Goal: Task Accomplishment & Management: Manage account settings

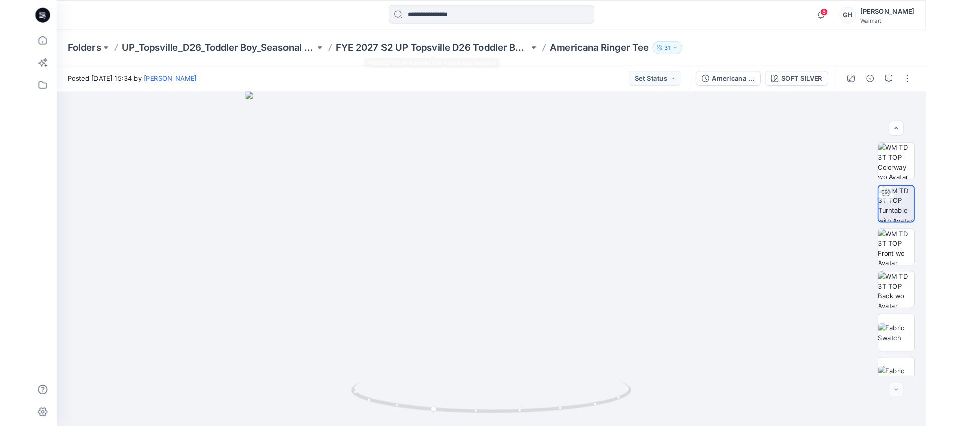
scroll to position [66, 0]
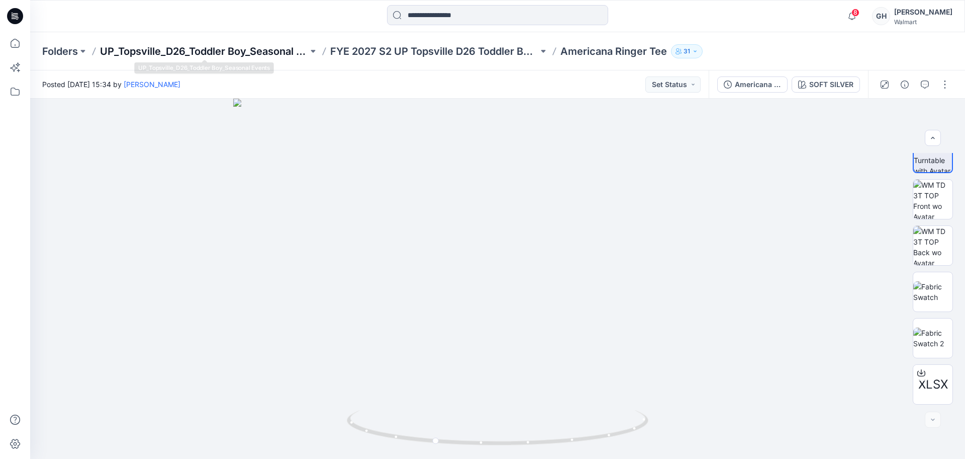
click at [254, 52] on p "UP_Topsville_D26_Toddler Boy_Seasonal Events" at bounding box center [204, 51] width 208 height 14
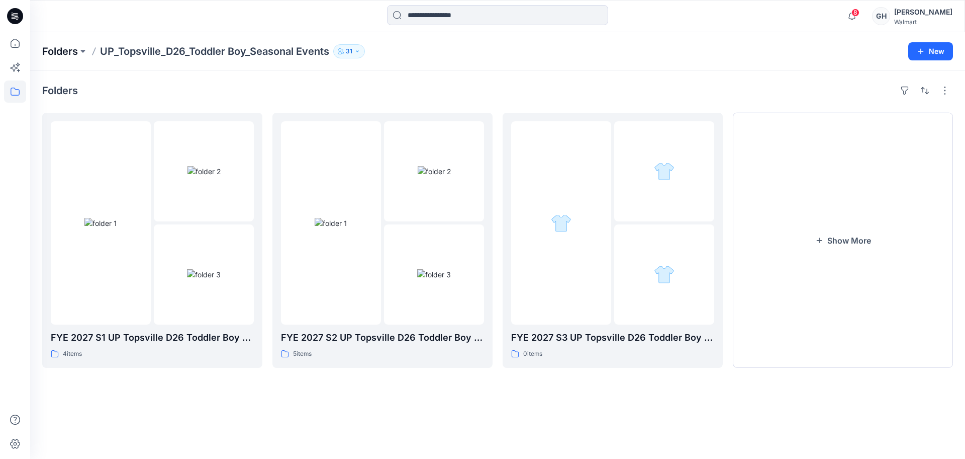
click at [68, 53] on p "Folders" at bounding box center [60, 51] width 36 height 14
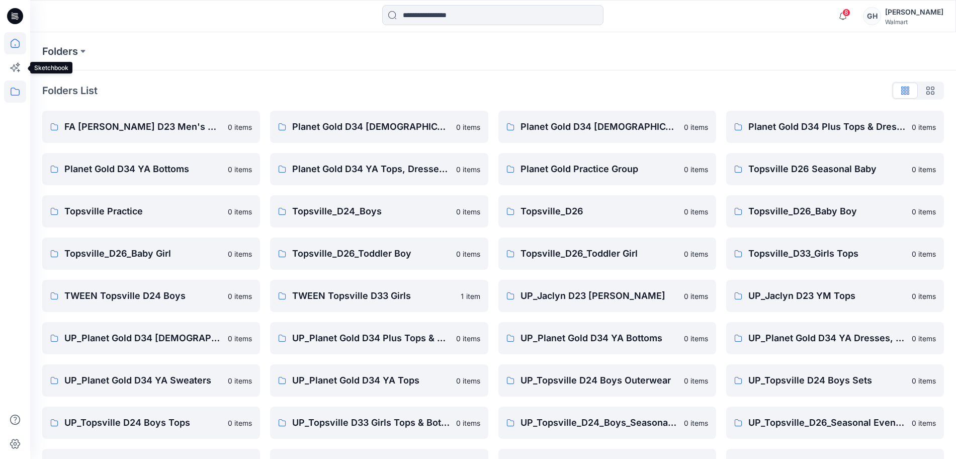
click at [12, 50] on icon at bounding box center [15, 43] width 22 height 22
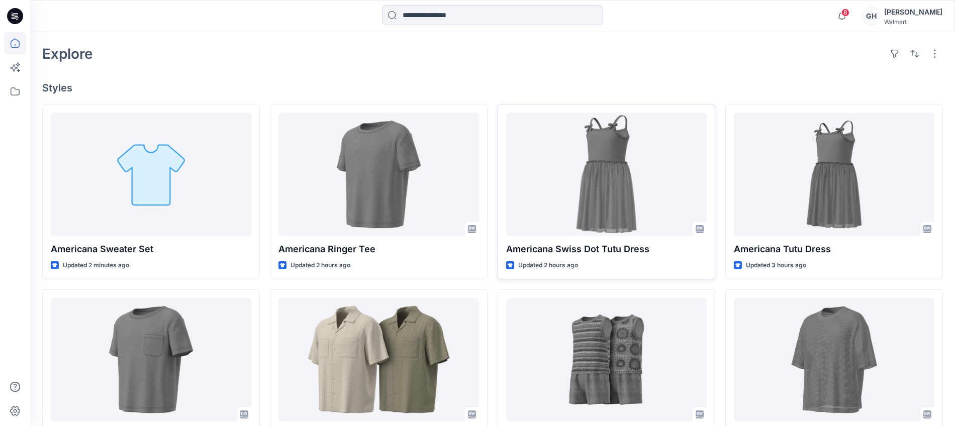
scroll to position [251, 0]
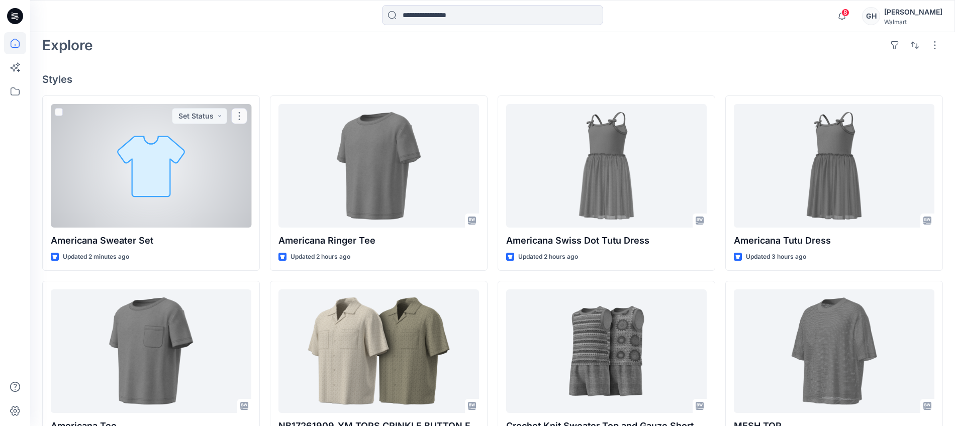
drag, startPoint x: 151, startPoint y: 203, endPoint x: 317, endPoint y: 195, distance: 166.1
click at [151, 203] on div at bounding box center [151, 166] width 201 height 124
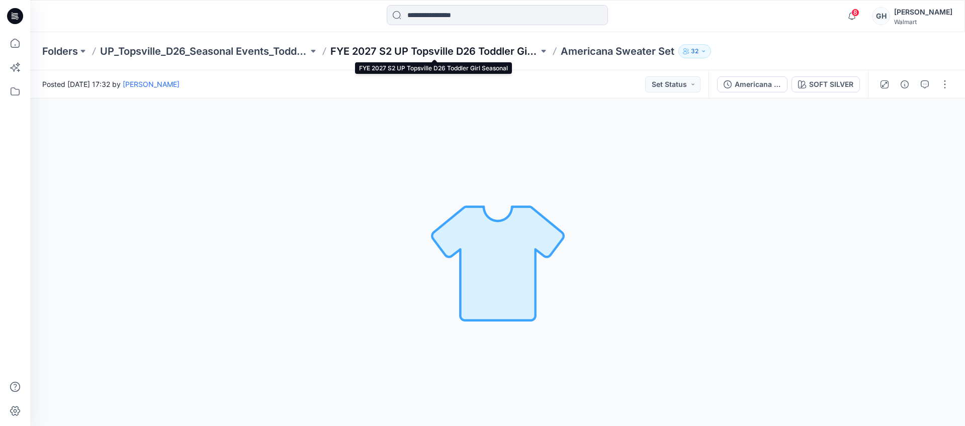
click at [387, 46] on p "FYE 2027 S2 UP Topsville D26 Toddler Girl Seasonal" at bounding box center [434, 51] width 208 height 14
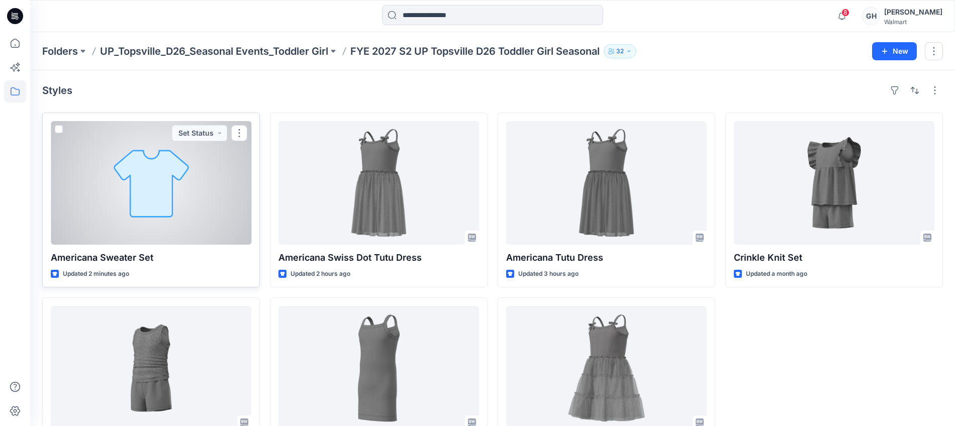
click at [145, 226] on div at bounding box center [151, 183] width 201 height 124
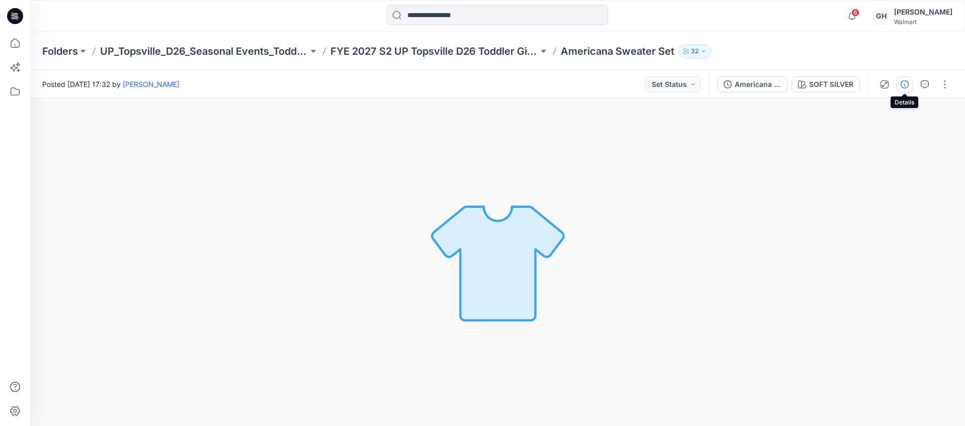
click at [910, 88] on button "button" at bounding box center [905, 84] width 16 height 16
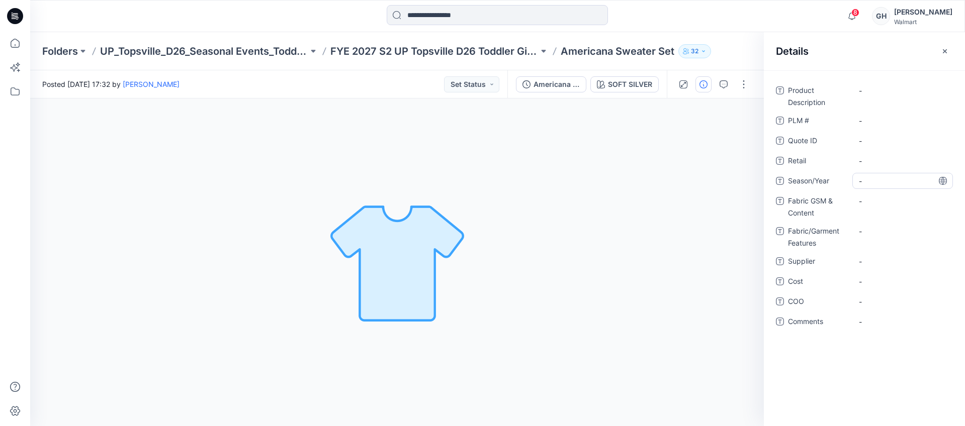
click at [887, 177] on span "-" at bounding box center [902, 181] width 87 height 11
type textarea "**********"
click at [867, 234] on Features "-" at bounding box center [902, 231] width 87 height 11
click at [874, 256] on span "-" at bounding box center [902, 261] width 87 height 11
type textarea "*********"
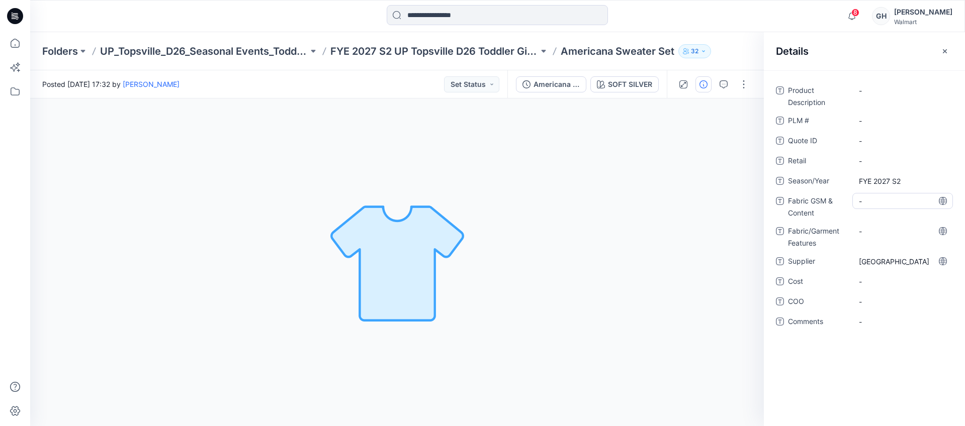
click at [873, 198] on Content "-" at bounding box center [902, 201] width 87 height 11
click at [878, 205] on Content "-" at bounding box center [902, 201] width 87 height 11
type textarea "**********"
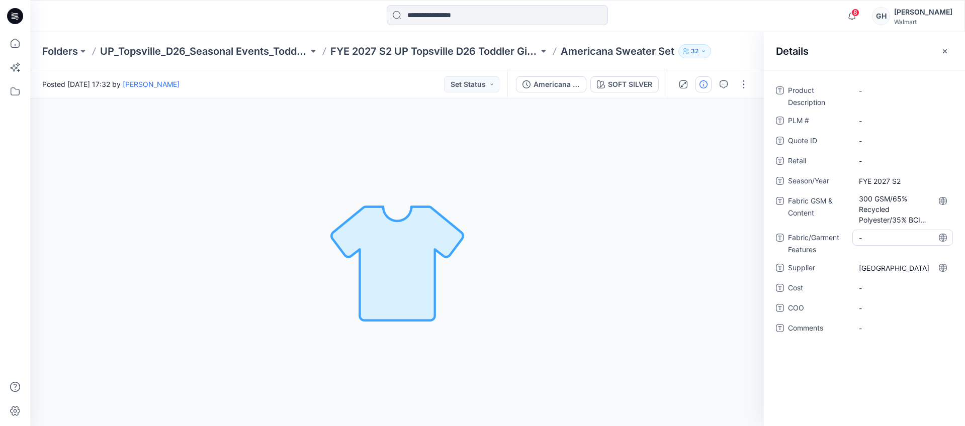
click at [877, 233] on Features "-" at bounding box center [902, 238] width 87 height 11
click at [929, 214] on Content "300 GSM/65% Recycled Polyester/35% BCI Cotton/" at bounding box center [902, 210] width 87 height 32
click at [920, 217] on textarea "**********" at bounding box center [902, 209] width 101 height 32
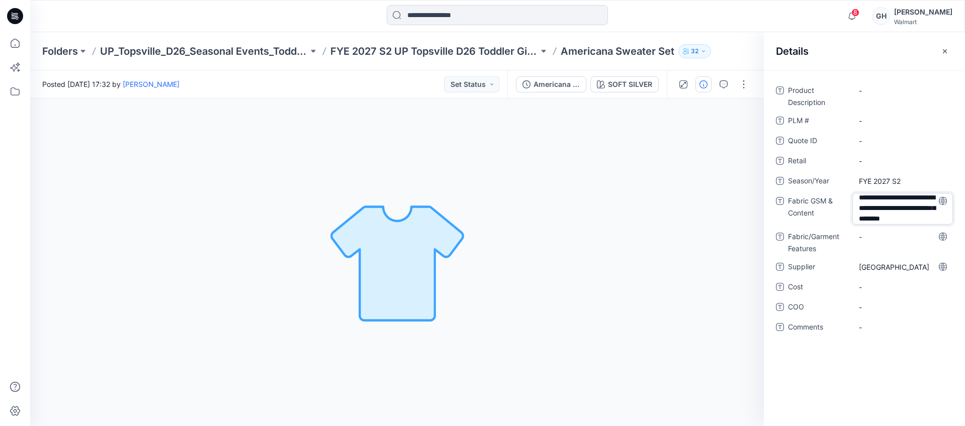
type textarea "**********"
click at [902, 245] on div "-" at bounding box center [902, 242] width 101 height 26
click at [900, 241] on Features "-" at bounding box center [902, 238] width 87 height 11
click at [891, 200] on Content "300 GSM/65% Recycled Polyester/35% BCI Cotton/ Cut and Sew Sweater |" at bounding box center [902, 210] width 87 height 32
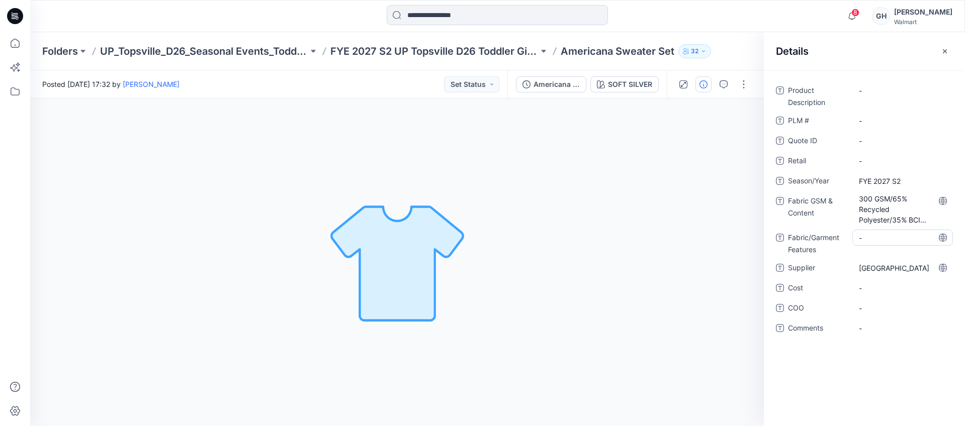
click at [886, 239] on Features "-" at bounding box center [902, 238] width 87 height 11
click at [882, 215] on Content "300 GSM/65% Recycled Polyester/35% BCI Cotton/ Cut and Sew Sweater |" at bounding box center [902, 210] width 87 height 32
click at [898, 219] on textarea "**********" at bounding box center [902, 209] width 101 height 32
type textarea "**********"
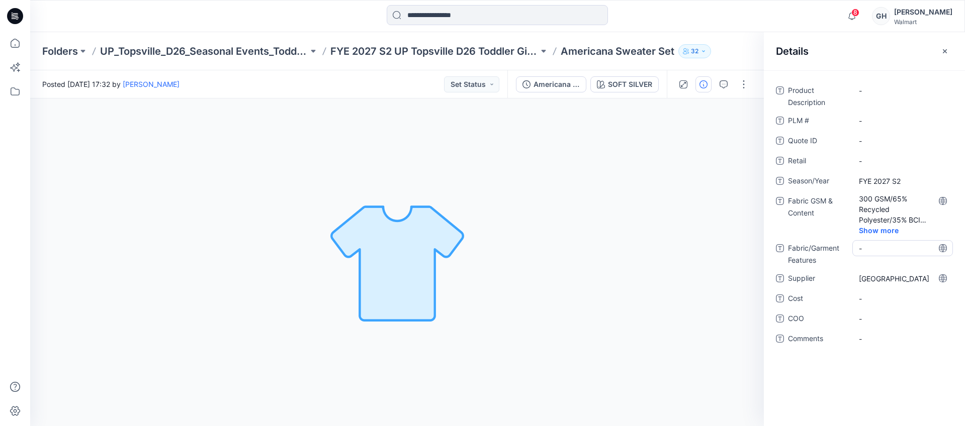
click at [884, 238] on div "Product Description - PLM # - Quote ID - Retail - Season/Year FYE 2027 S2 Fabri…" at bounding box center [864, 220] width 177 height 277
click at [904, 219] on Content "300 GSM/65% Recycled Polyester/35% BCI Cotton/ Cut and Sew Sweater | 190 Grams/…" at bounding box center [902, 210] width 87 height 32
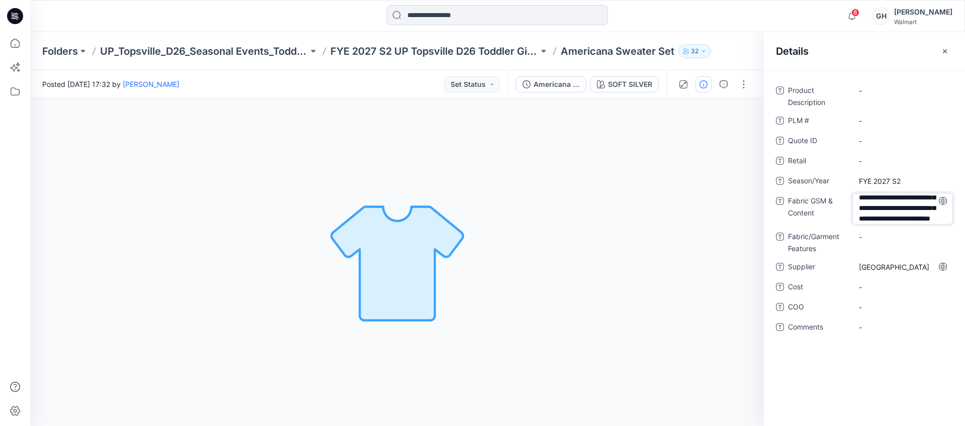
click at [900, 220] on textarea "**********" at bounding box center [902, 209] width 101 height 32
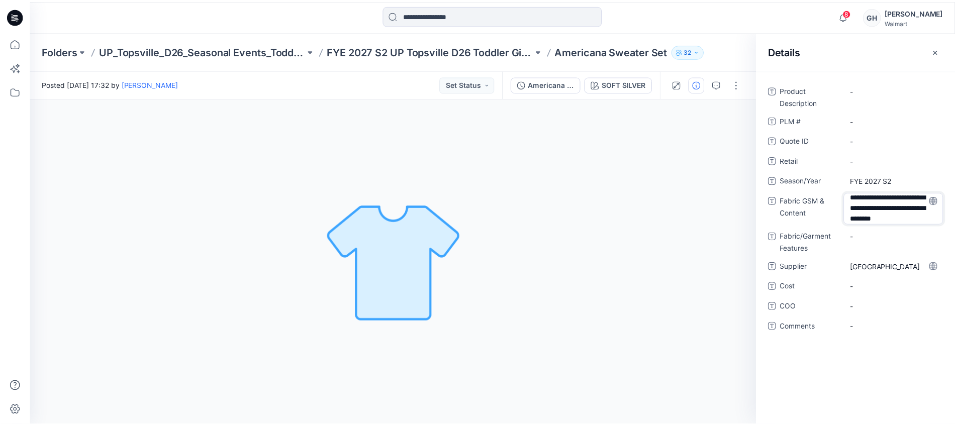
scroll to position [65, 0]
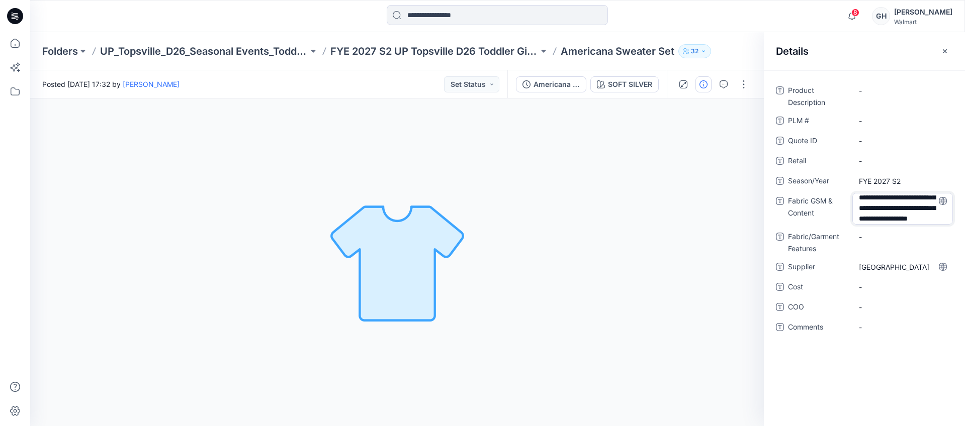
type textarea "**********"
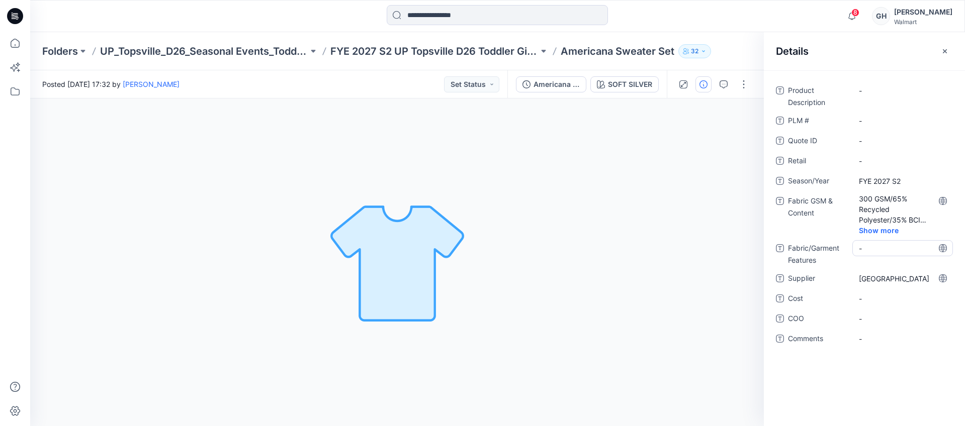
click at [878, 232] on div "Product Description - PLM # - Quote ID - Retail - Season/Year FYE 2027 S2 Fabri…" at bounding box center [864, 220] width 177 height 277
click at [465, 48] on p "FYE 2027 S2 UP Topsville D26 Toddler Girl Seasonal" at bounding box center [434, 51] width 208 height 14
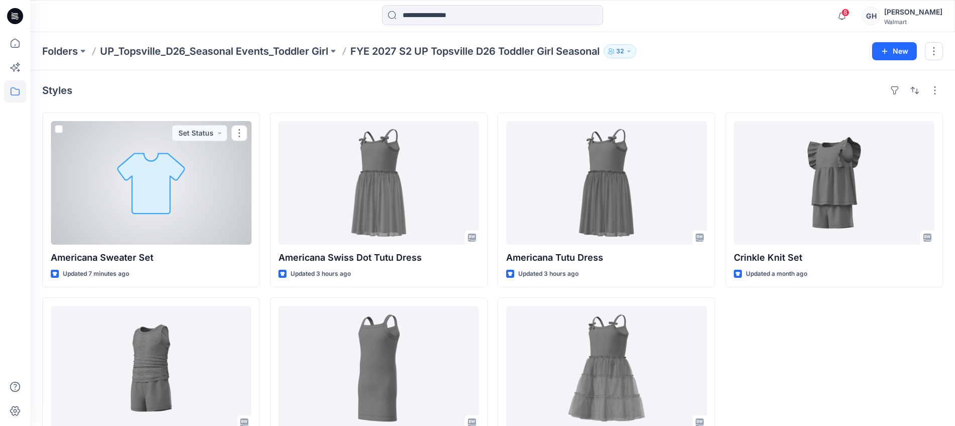
drag, startPoint x: 112, startPoint y: 222, endPoint x: 201, endPoint y: 221, distance: 89.5
click at [112, 222] on div at bounding box center [151, 183] width 201 height 124
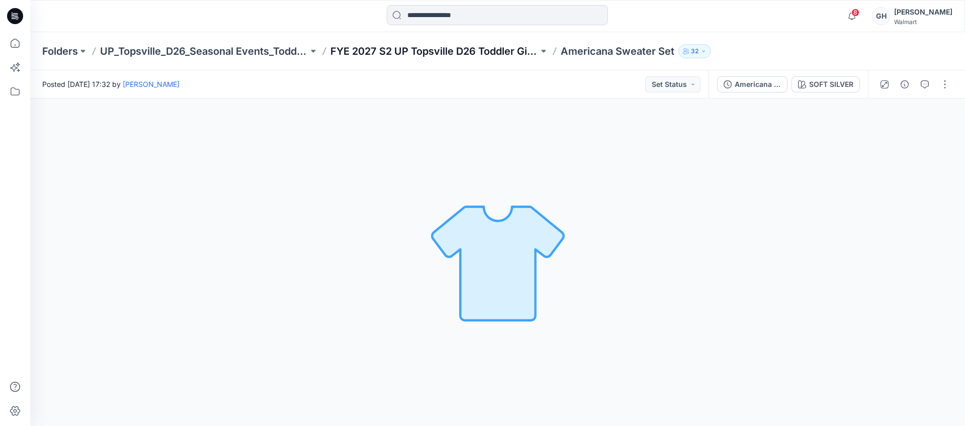
click at [455, 45] on p "FYE 2027 S2 UP Topsville D26 Toddler Girl Seasonal" at bounding box center [434, 51] width 208 height 14
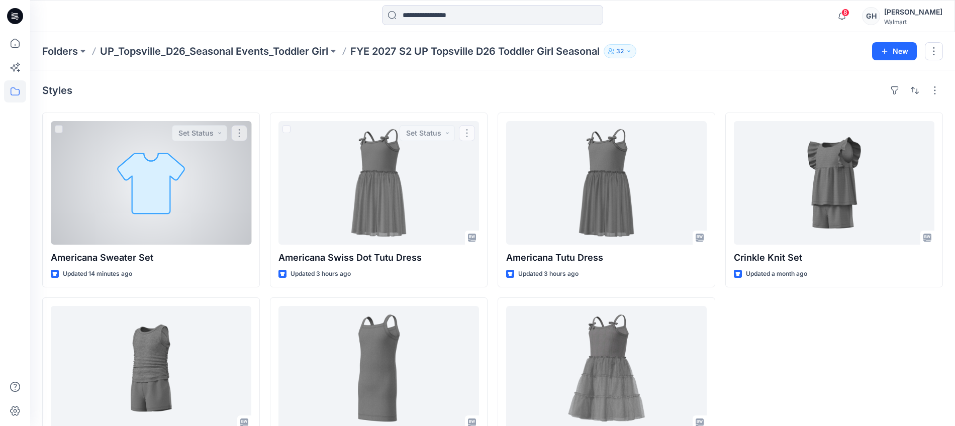
click at [181, 209] on div at bounding box center [151, 183] width 201 height 124
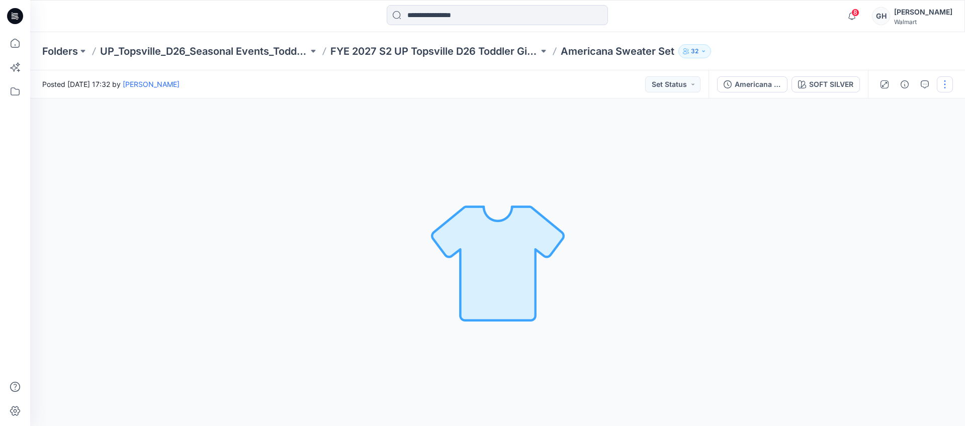
click at [942, 78] on button "button" at bounding box center [945, 84] width 16 height 16
click at [884, 135] on p "Edit" at bounding box center [880, 136] width 13 height 11
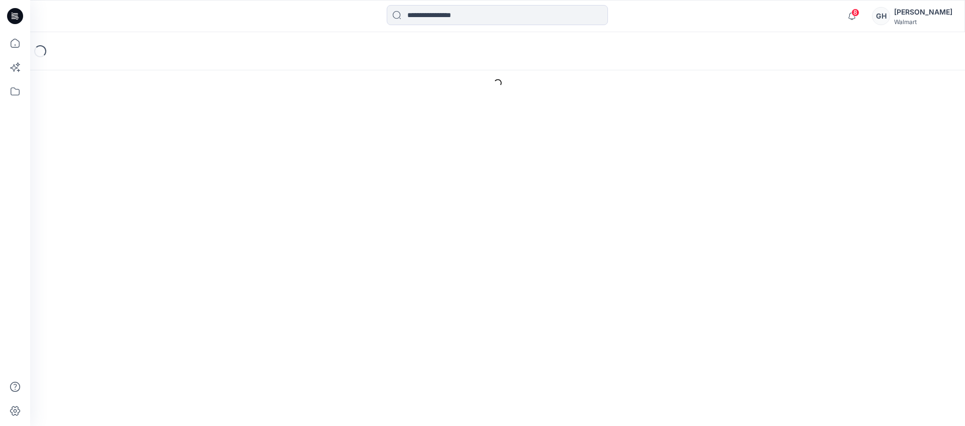
type input "**********"
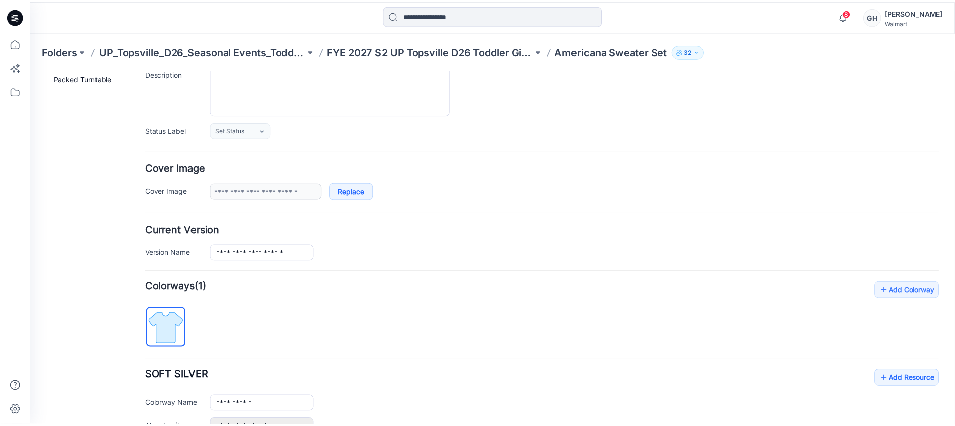
scroll to position [227, 0]
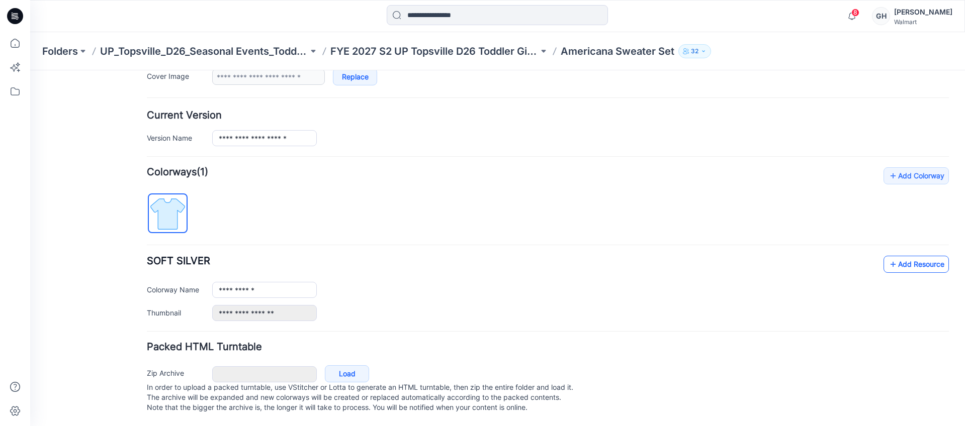
click at [904, 256] on link "Add Resource" at bounding box center [916, 264] width 65 height 17
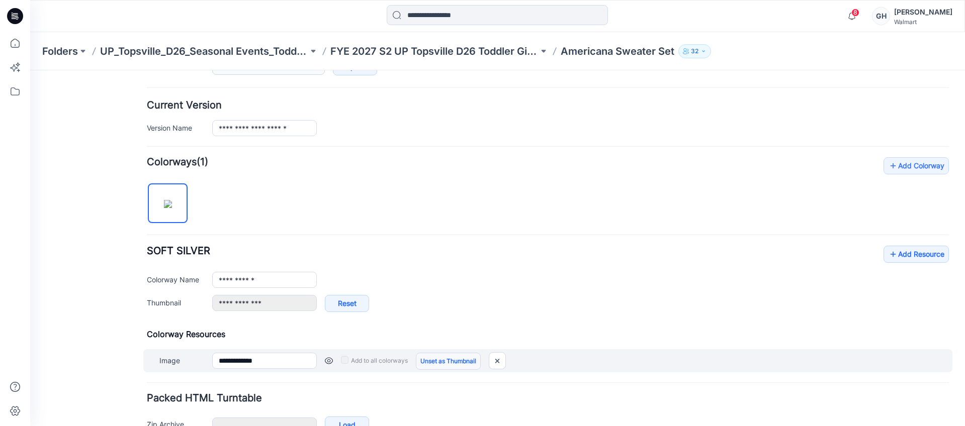
click at [464, 360] on link "Unset as Thumbnail" at bounding box center [448, 361] width 65 height 17
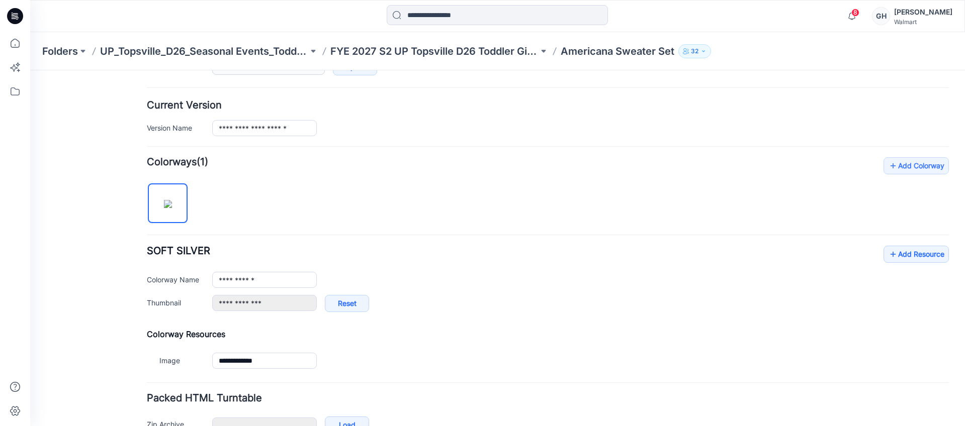
type input "**********"
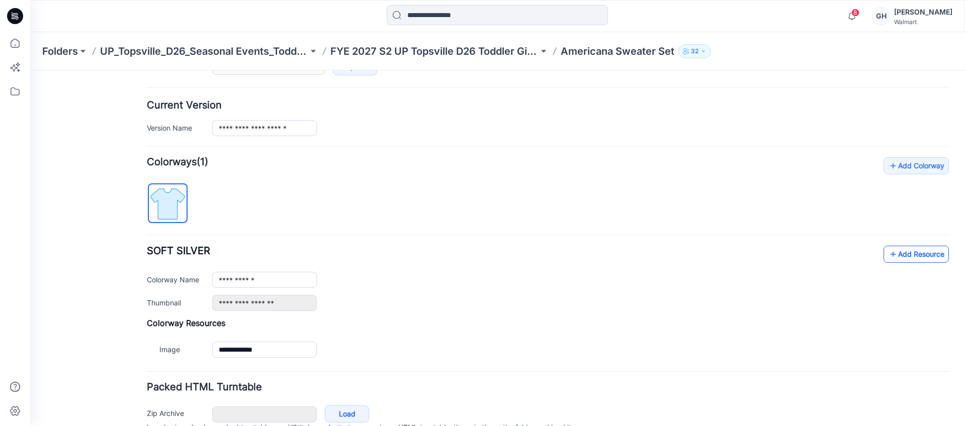
click at [902, 250] on link "Add Resource" at bounding box center [916, 254] width 65 height 17
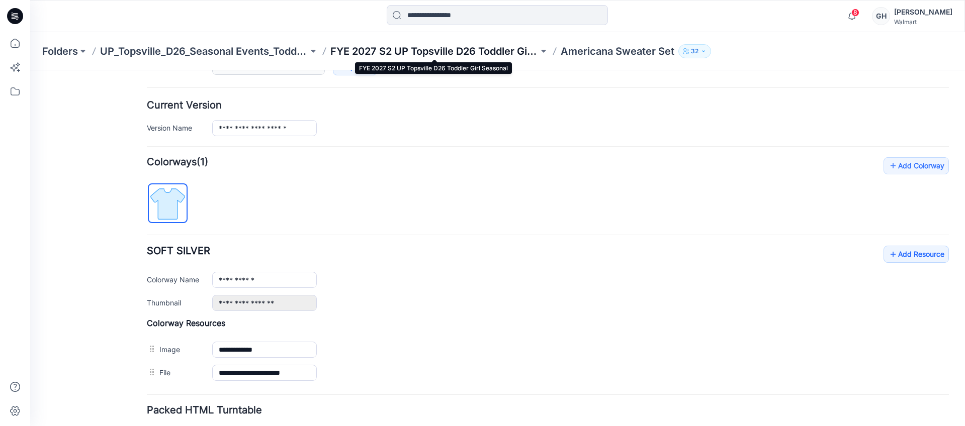
click at [416, 58] on p "FYE 2027 S2 UP Topsville D26 Toddler Girl Seasonal" at bounding box center [434, 51] width 208 height 14
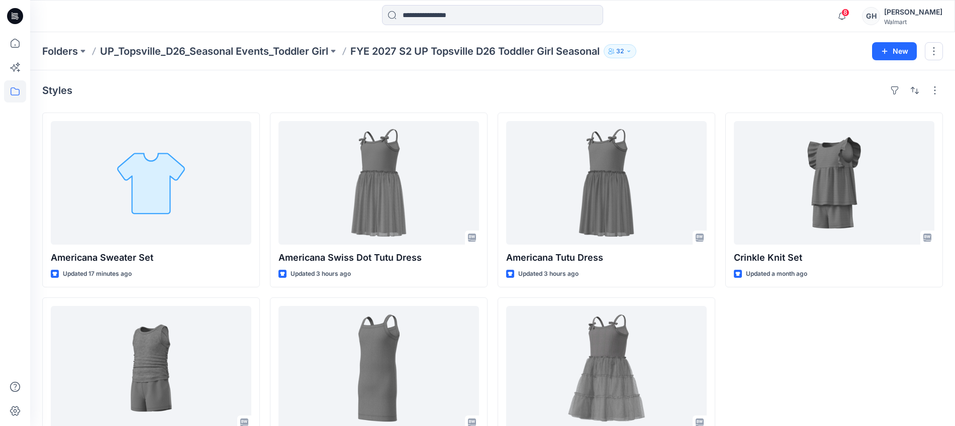
click at [846, 360] on div "Crinkle Knit Set Updated a month ago" at bounding box center [835, 293] width 218 height 361
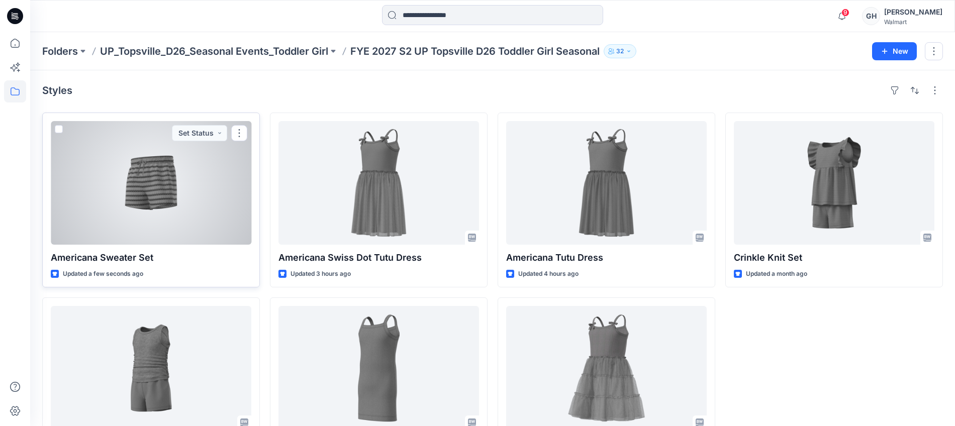
click at [198, 207] on div at bounding box center [151, 183] width 201 height 124
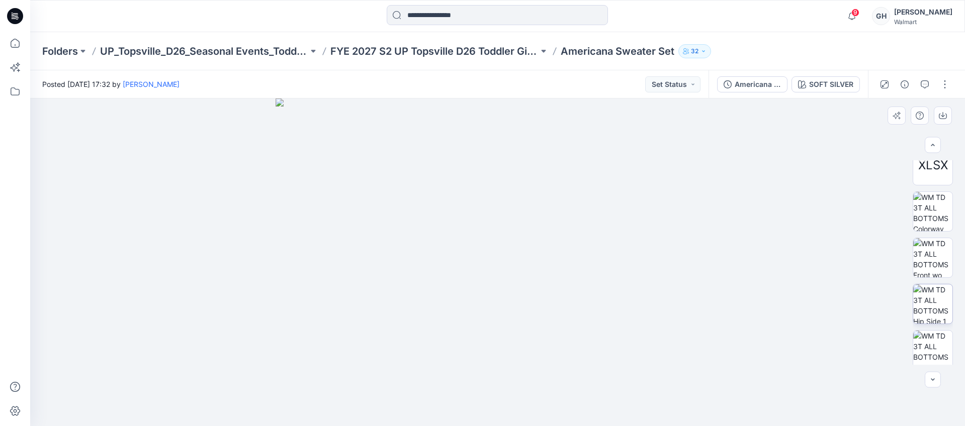
scroll to position [113, 0]
click at [924, 338] on div at bounding box center [921, 333] width 16 height 16
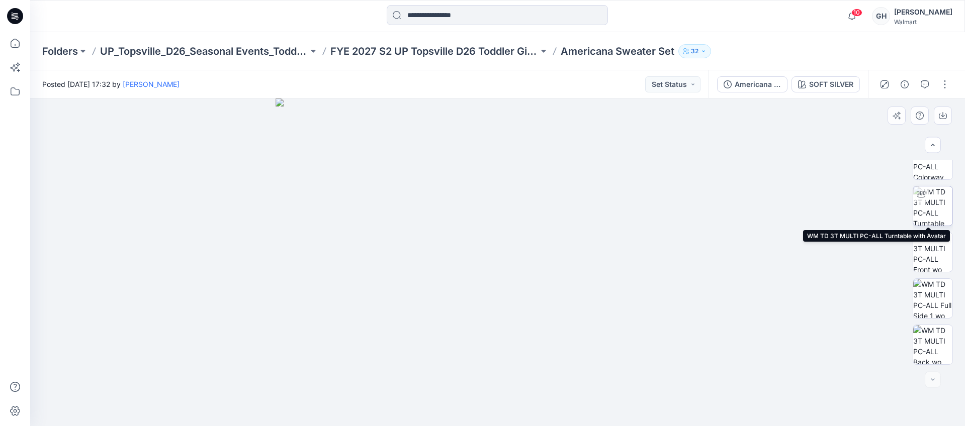
click at [937, 205] on img at bounding box center [932, 206] width 39 height 39
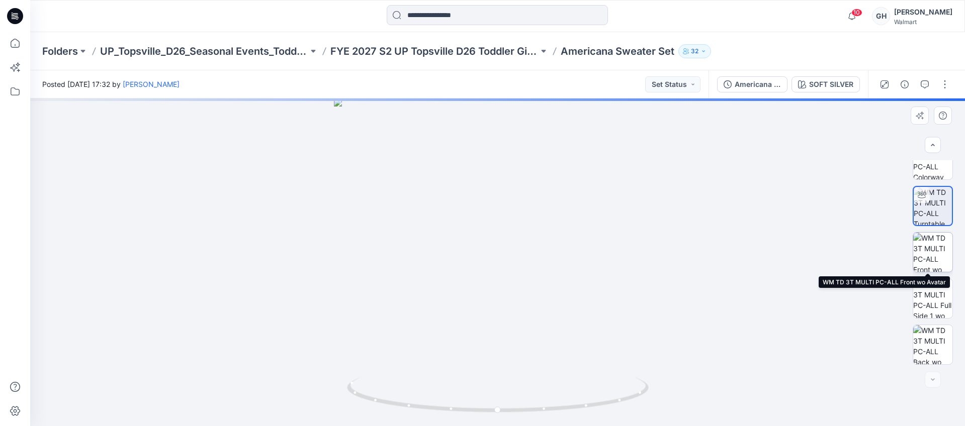
click at [929, 244] on img at bounding box center [932, 252] width 39 height 39
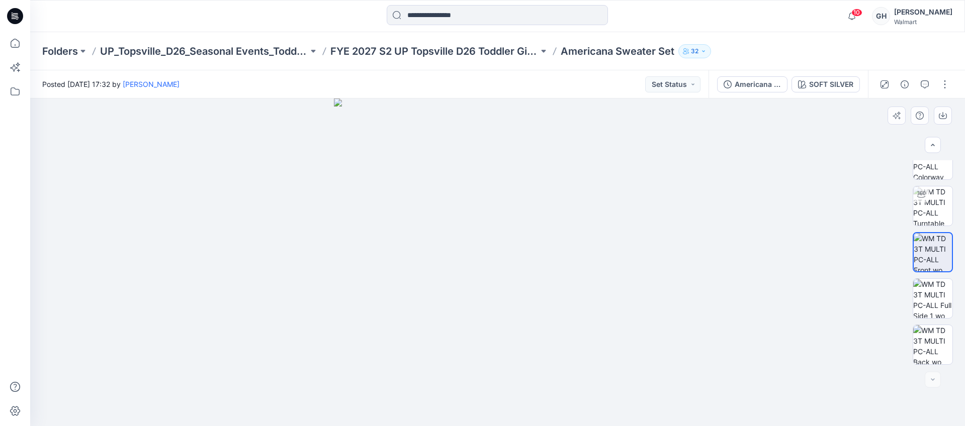
click at [932, 274] on div "XLSX" at bounding box center [933, 262] width 40 height 205
click at [927, 288] on img at bounding box center [932, 298] width 39 height 39
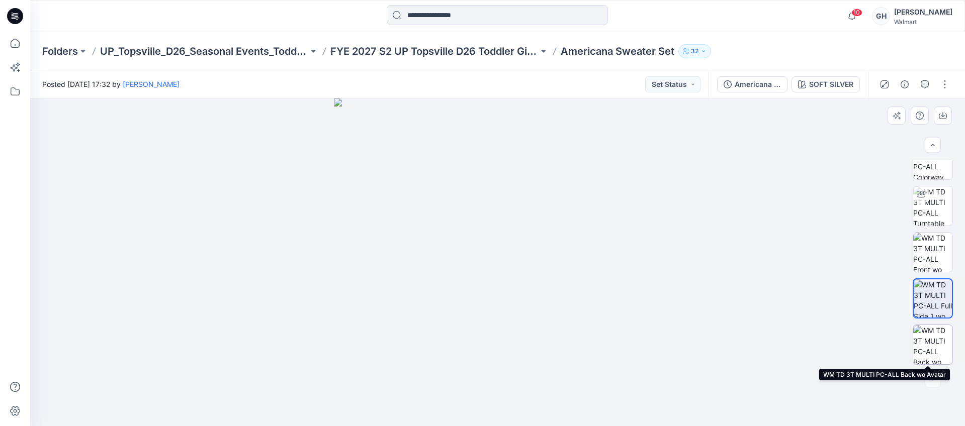
click at [927, 333] on img at bounding box center [932, 344] width 39 height 39
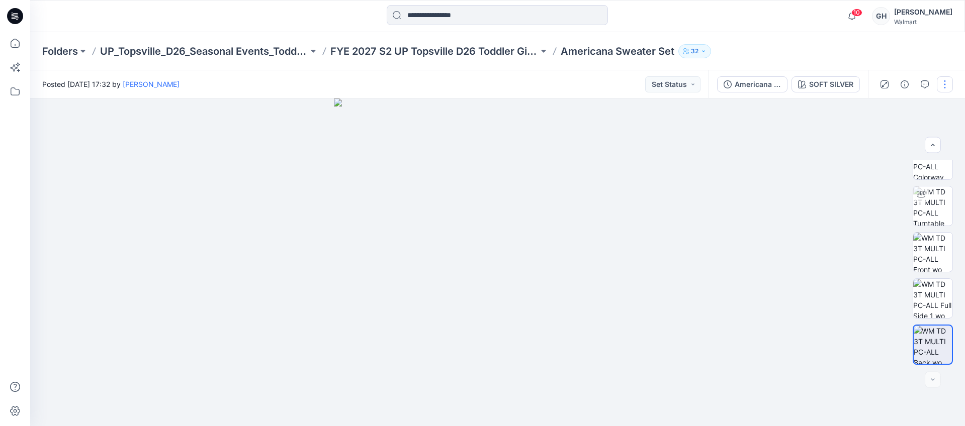
click at [940, 77] on button "button" at bounding box center [945, 84] width 16 height 16
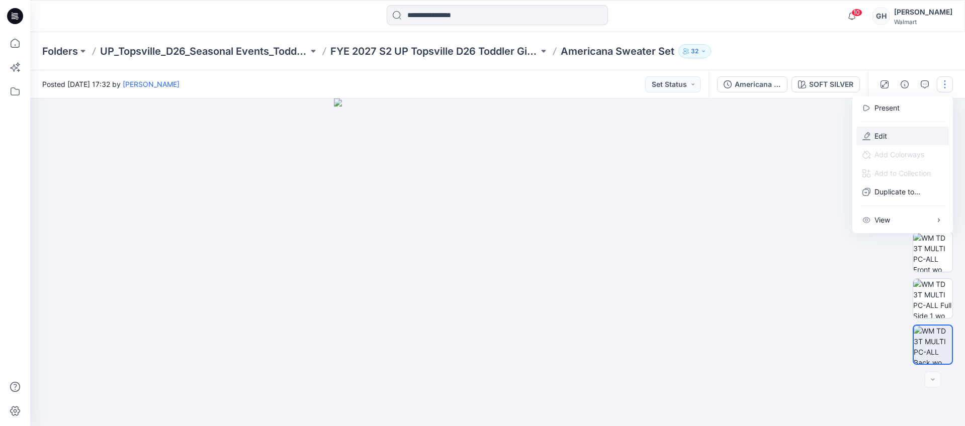
click at [889, 130] on button "Edit" at bounding box center [902, 136] width 93 height 19
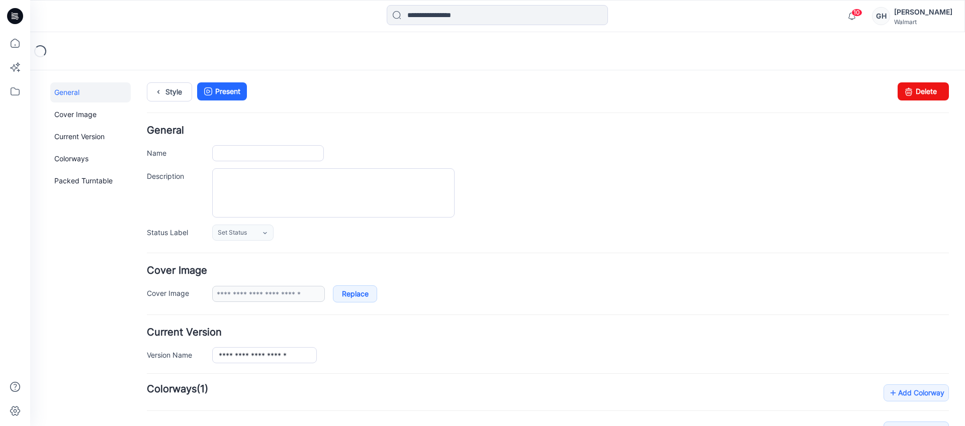
type input "**********"
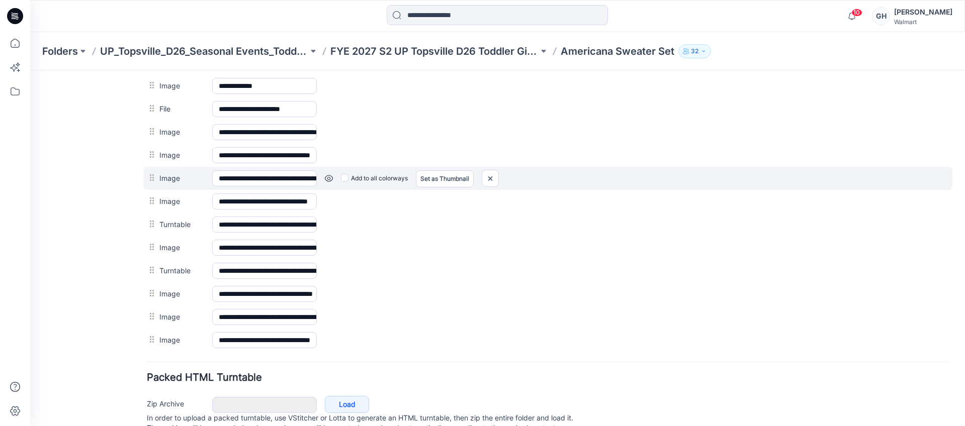
scroll to position [480, 0]
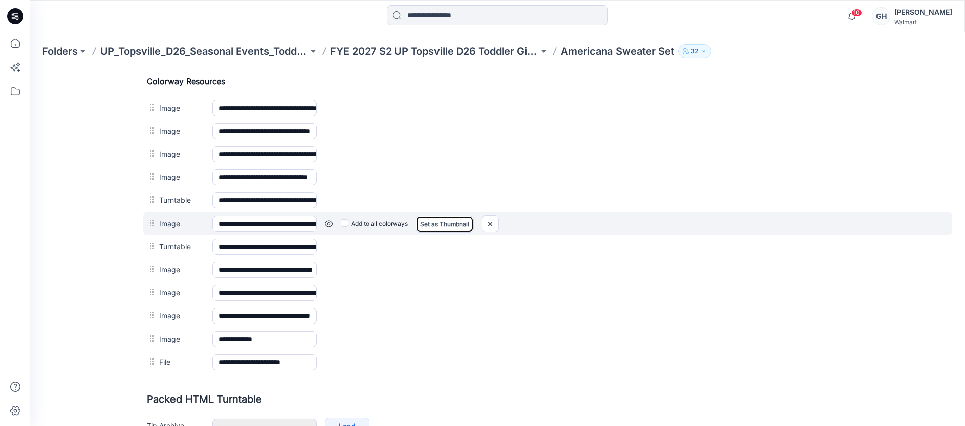
drag, startPoint x: 448, startPoint y: 222, endPoint x: 397, endPoint y: 229, distance: 50.8
click at [30, 70] on link "Set as Thumbnail" at bounding box center [30, 70] width 0 height 0
click at [326, 227] on link at bounding box center [329, 224] width 8 height 8
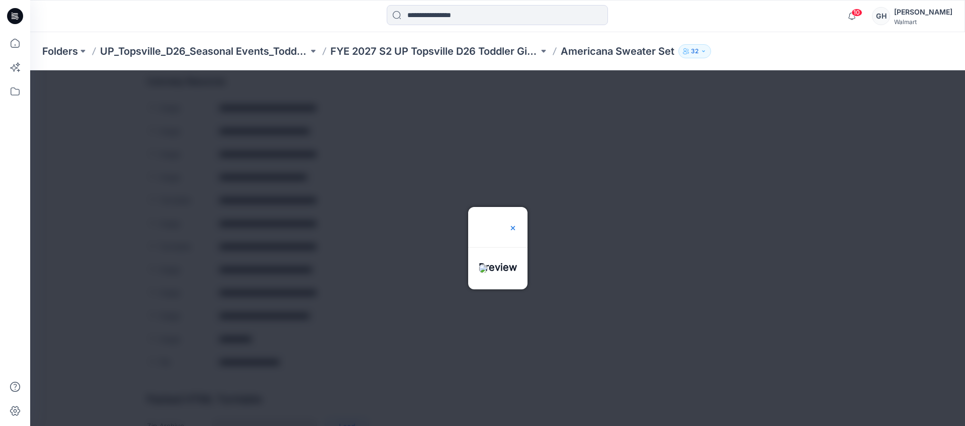
click at [517, 224] on img at bounding box center [513, 228] width 8 height 8
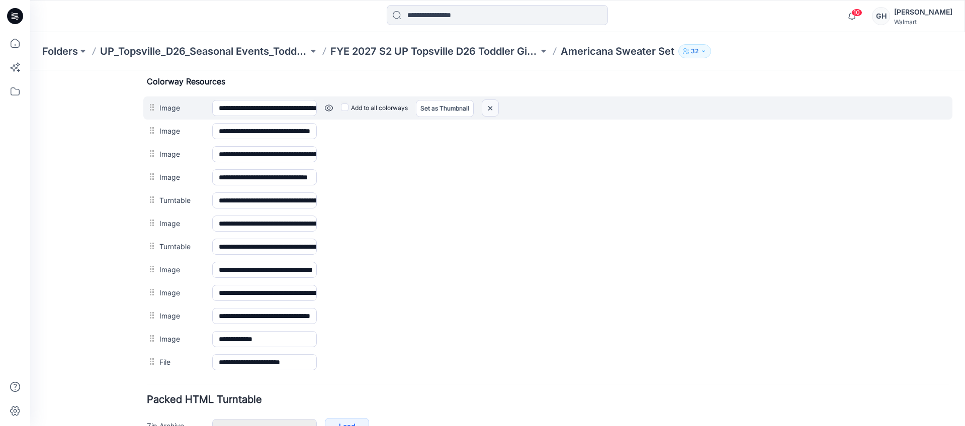
click at [30, 70] on img at bounding box center [30, 70] width 0 height 0
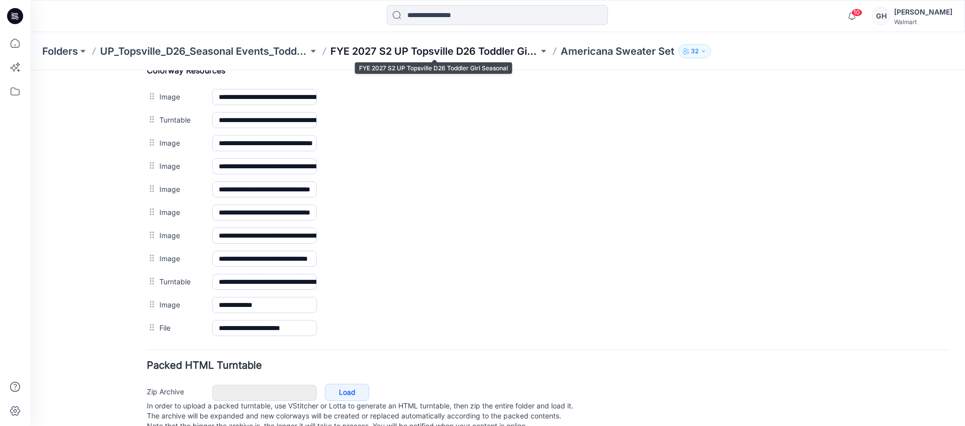
click at [443, 53] on p "FYE 2027 S2 UP Topsville D26 Toddler Girl Seasonal" at bounding box center [434, 51] width 208 height 14
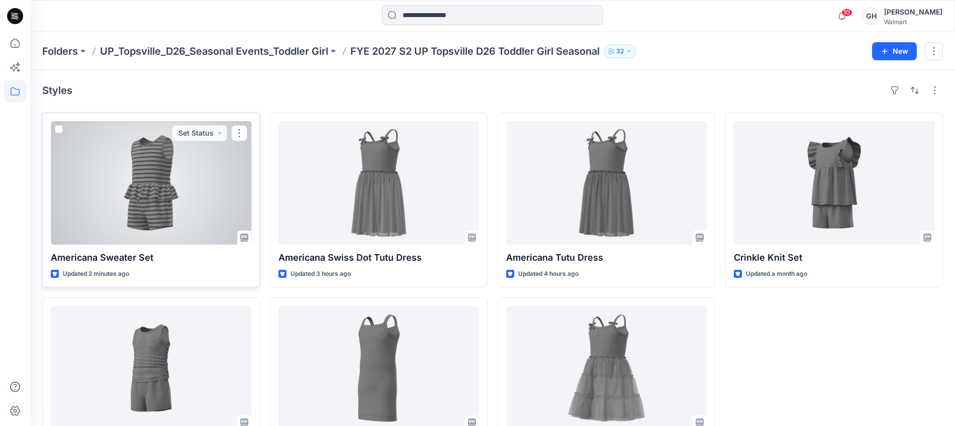
click at [152, 201] on div at bounding box center [151, 183] width 201 height 124
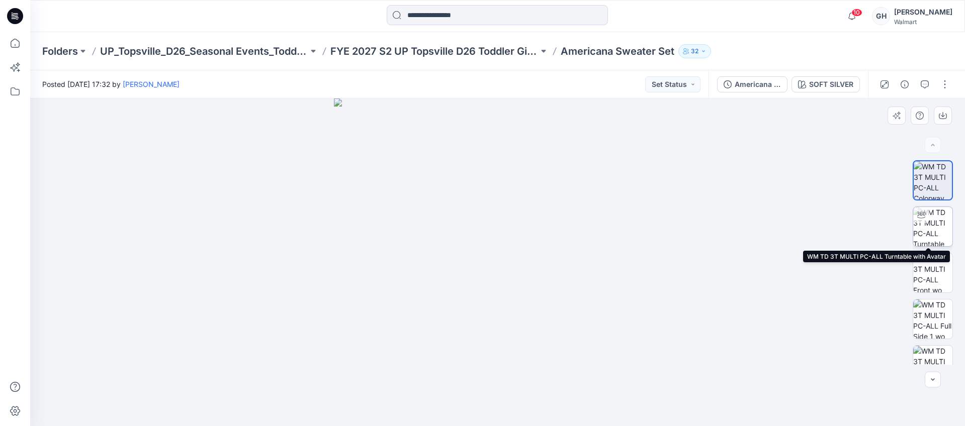
click at [916, 222] on div at bounding box center [921, 215] width 16 height 16
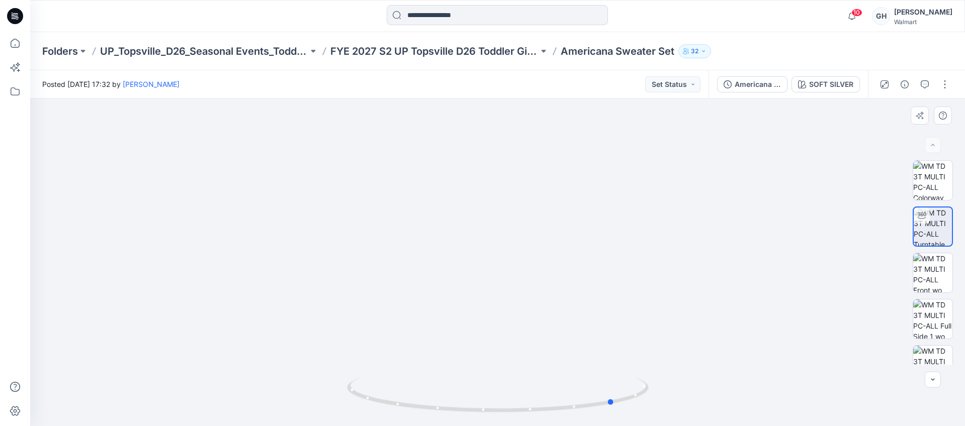
drag, startPoint x: 494, startPoint y: 409, endPoint x: 506, endPoint y: 343, distance: 67.0
click at [308, 388] on div at bounding box center [497, 263] width 935 height 328
click at [935, 266] on img at bounding box center [932, 272] width 39 height 39
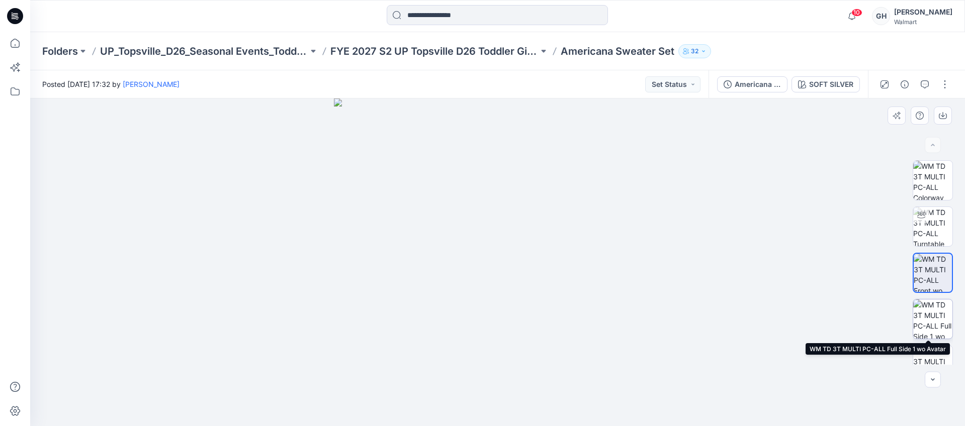
click at [932, 306] on img at bounding box center [932, 319] width 39 height 39
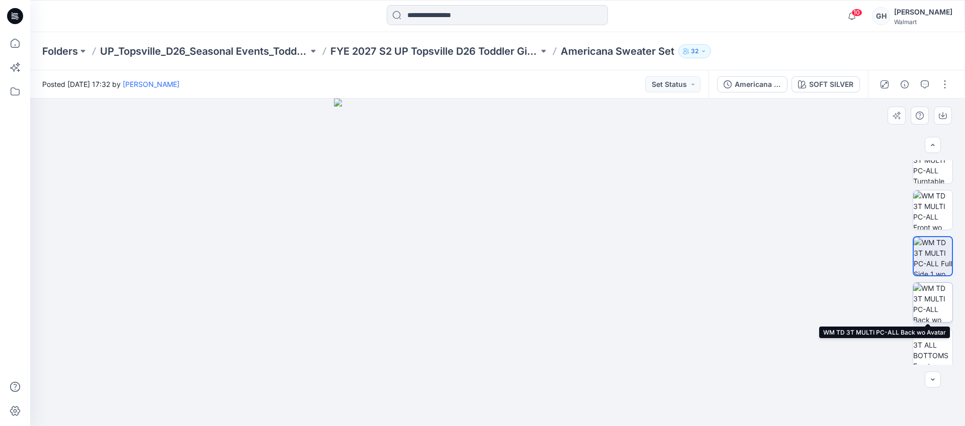
drag, startPoint x: 931, startPoint y: 288, endPoint x: 933, endPoint y: 311, distance: 23.2
click at [931, 289] on img at bounding box center [932, 302] width 39 height 39
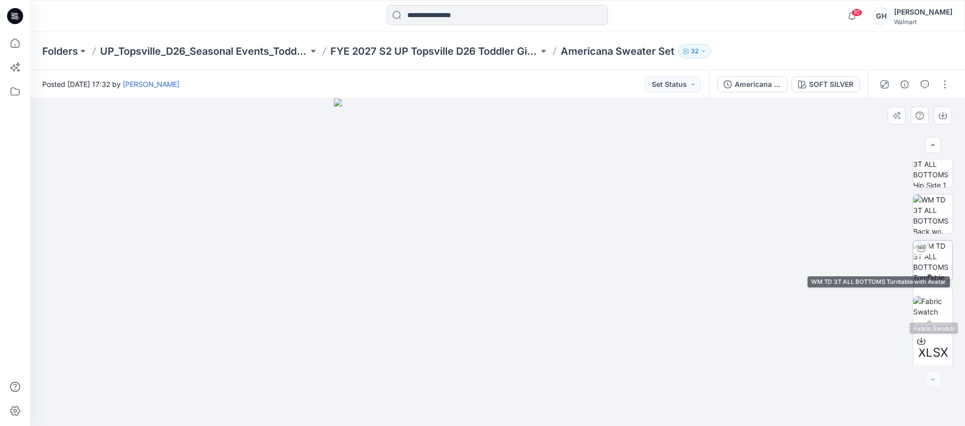
scroll to position [298, 0]
click at [943, 77] on button "button" at bounding box center [945, 84] width 16 height 16
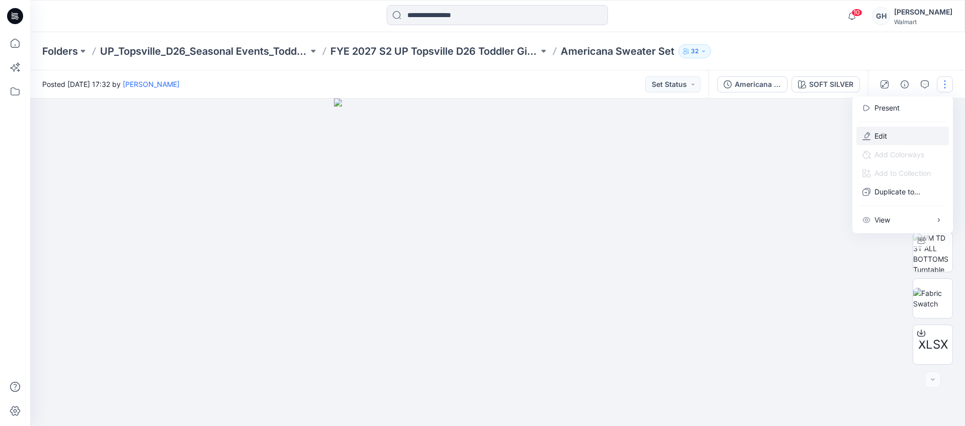
click at [875, 129] on button "Edit" at bounding box center [902, 136] width 93 height 19
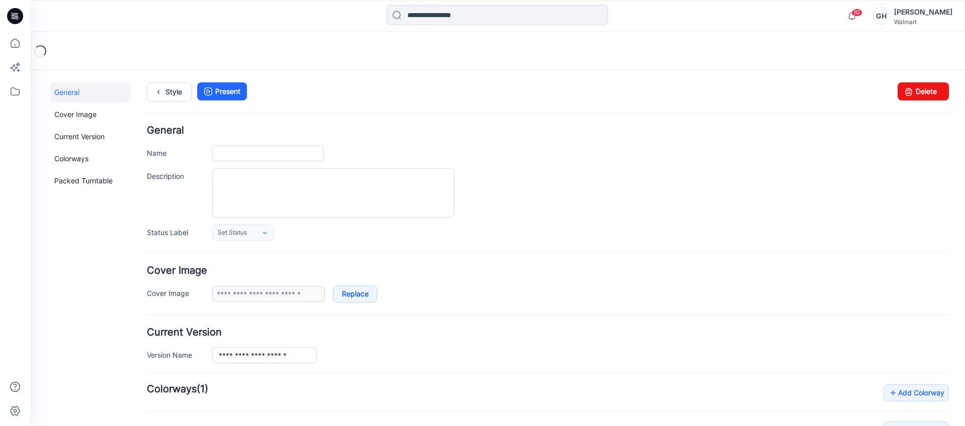
type input "**********"
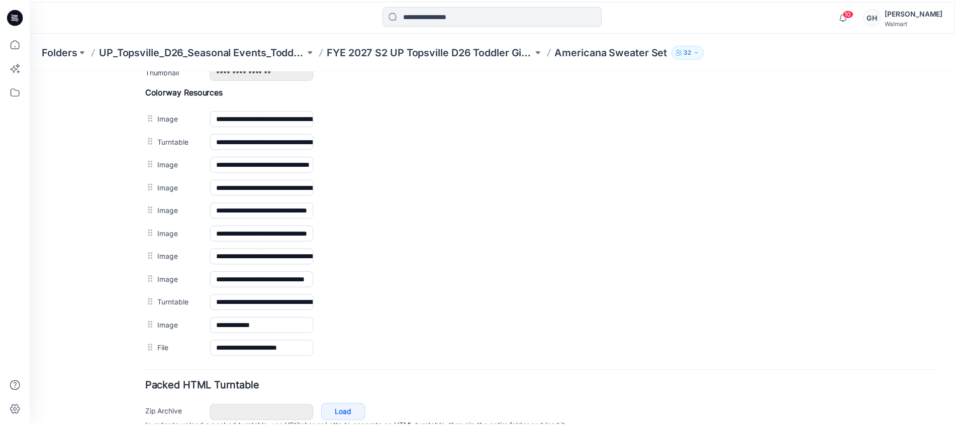
scroll to position [460, 0]
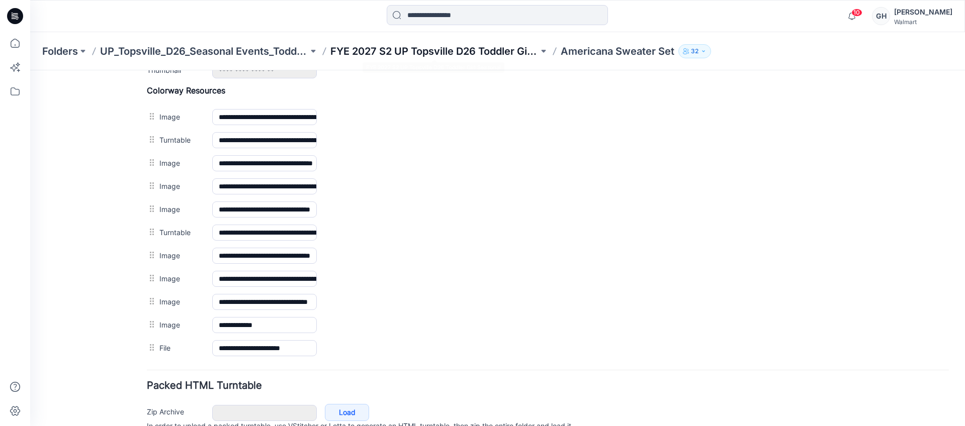
click at [483, 53] on p "FYE 2027 S2 UP Topsville D26 Toddler Girl Seasonal" at bounding box center [434, 51] width 208 height 14
